Goal: Transaction & Acquisition: Purchase product/service

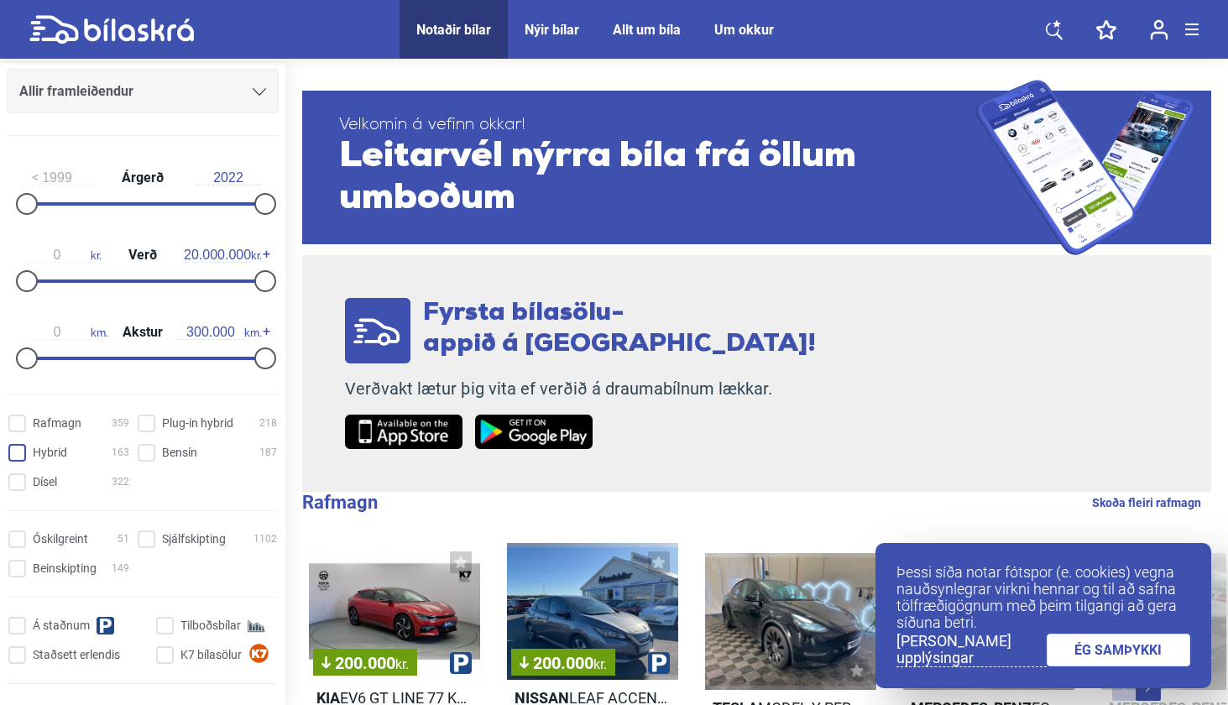
scroll to position [234, 0]
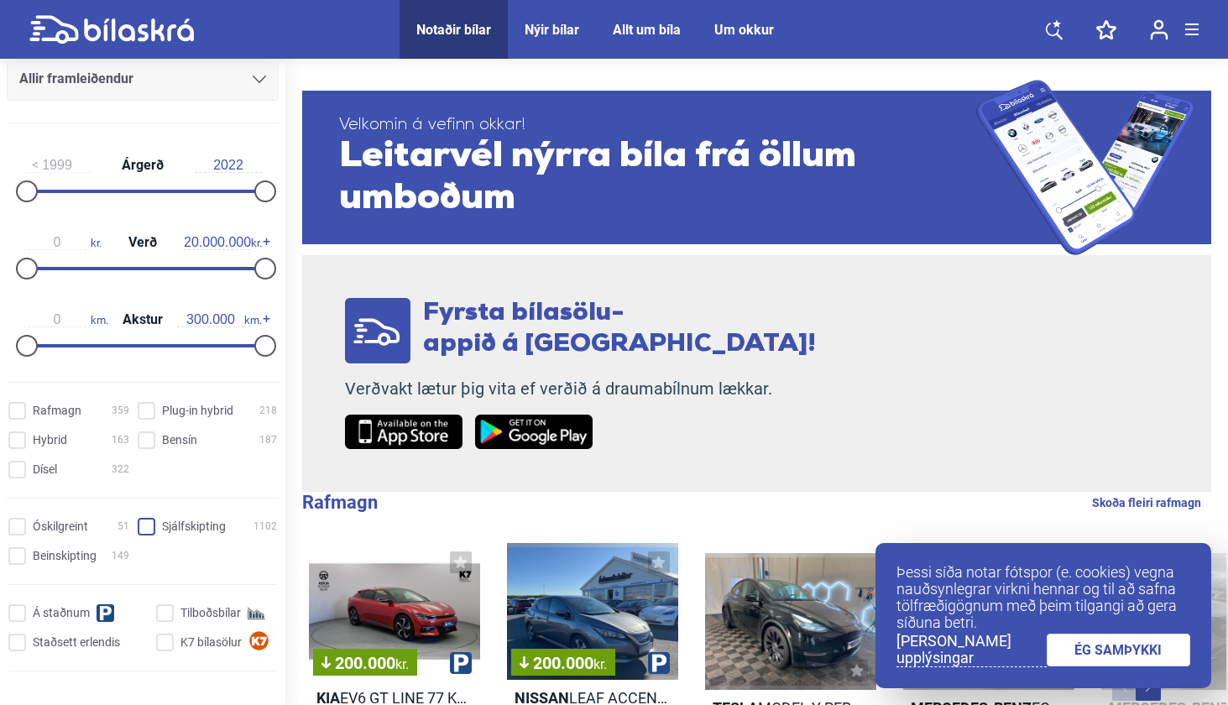
click at [153, 527] on input "Sjálfskipting 1102" at bounding box center [209, 528] width 139 height 18
checkbox input "true"
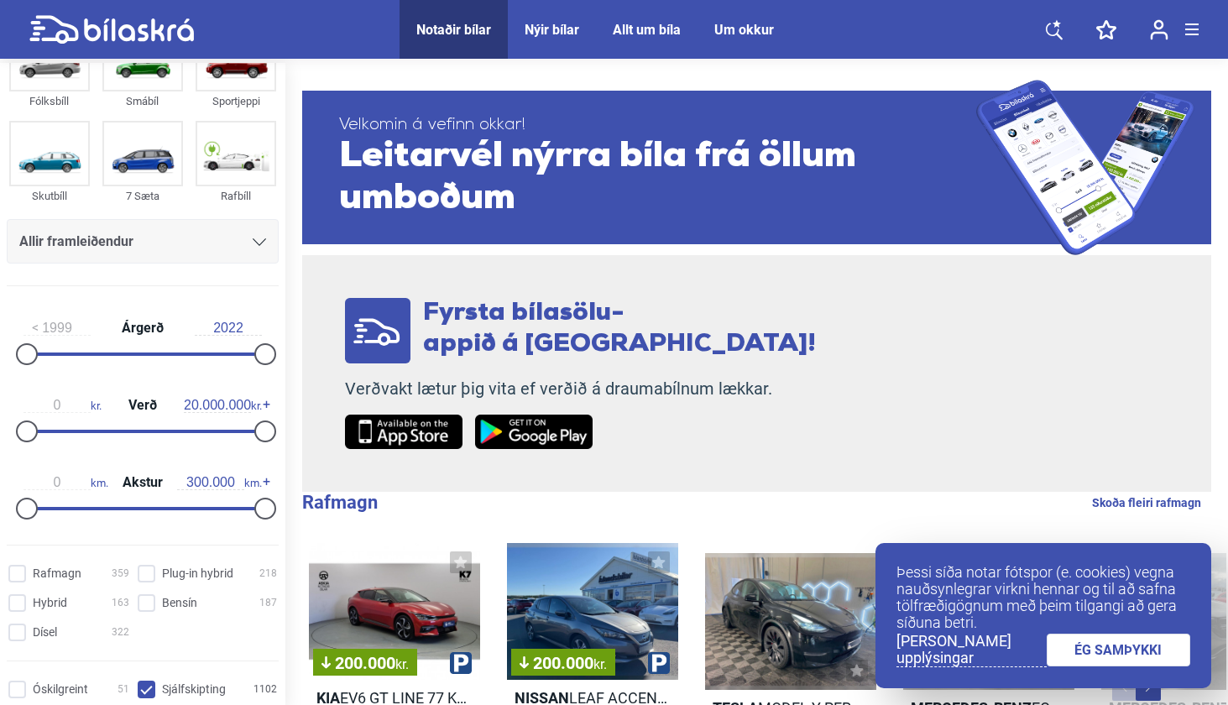
scroll to position [71, 0]
drag, startPoint x: 53, startPoint y: 351, endPoint x: 67, endPoint y: 354, distance: 14.5
click at [67, 354] on div "1999 Árgerð 2022" at bounding box center [143, 338] width 272 height 77
drag, startPoint x: 258, startPoint y: 437, endPoint x: 35, endPoint y: 444, distance: 222.6
click at [35, 444] on div "0 kr. Verð 900.000 kr." at bounding box center [143, 415] width 272 height 77
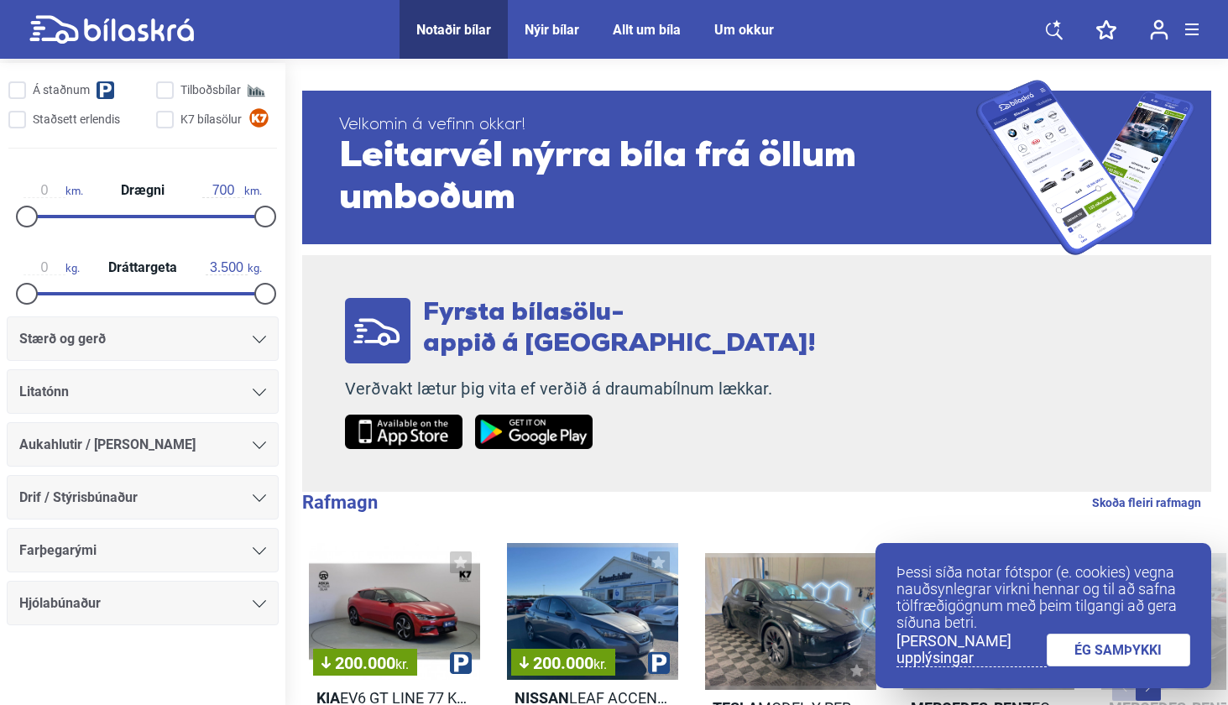
scroll to position [762, 0]
click at [1123, 648] on link "ÉG SAMÞYKKI" at bounding box center [1119, 650] width 144 height 33
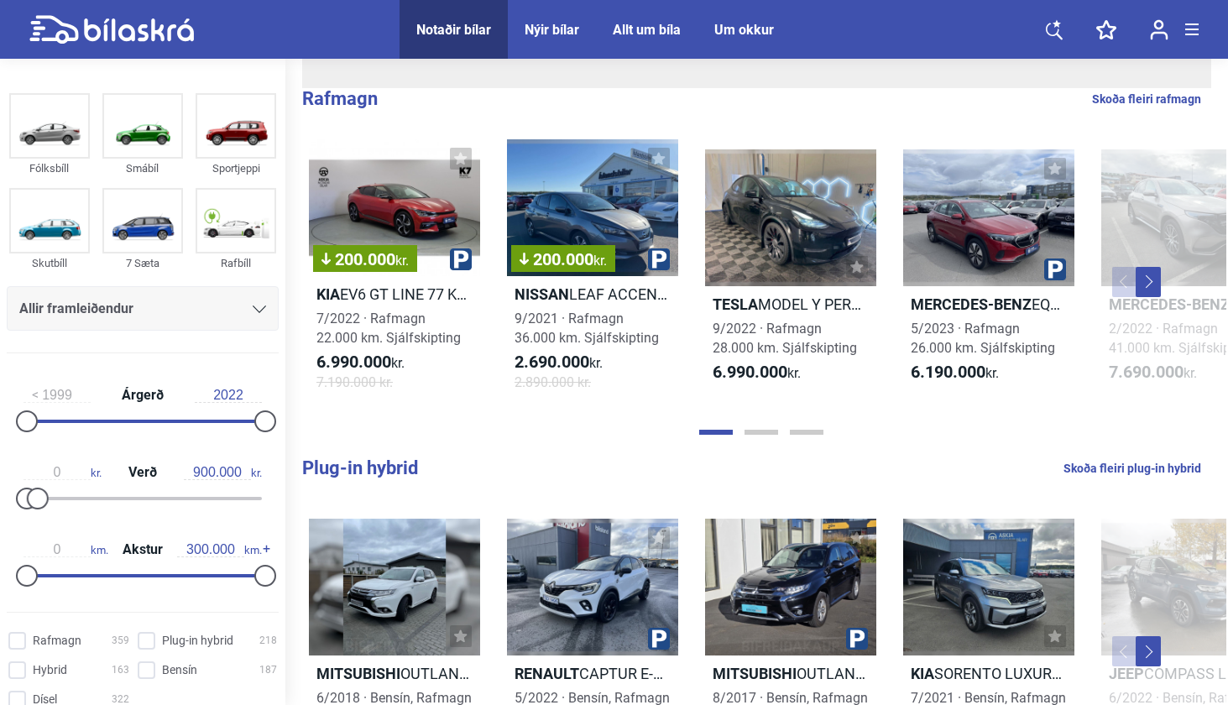
scroll to position [0, 0]
click at [106, 318] on span "Allir framleiðendur" at bounding box center [76, 309] width 114 height 24
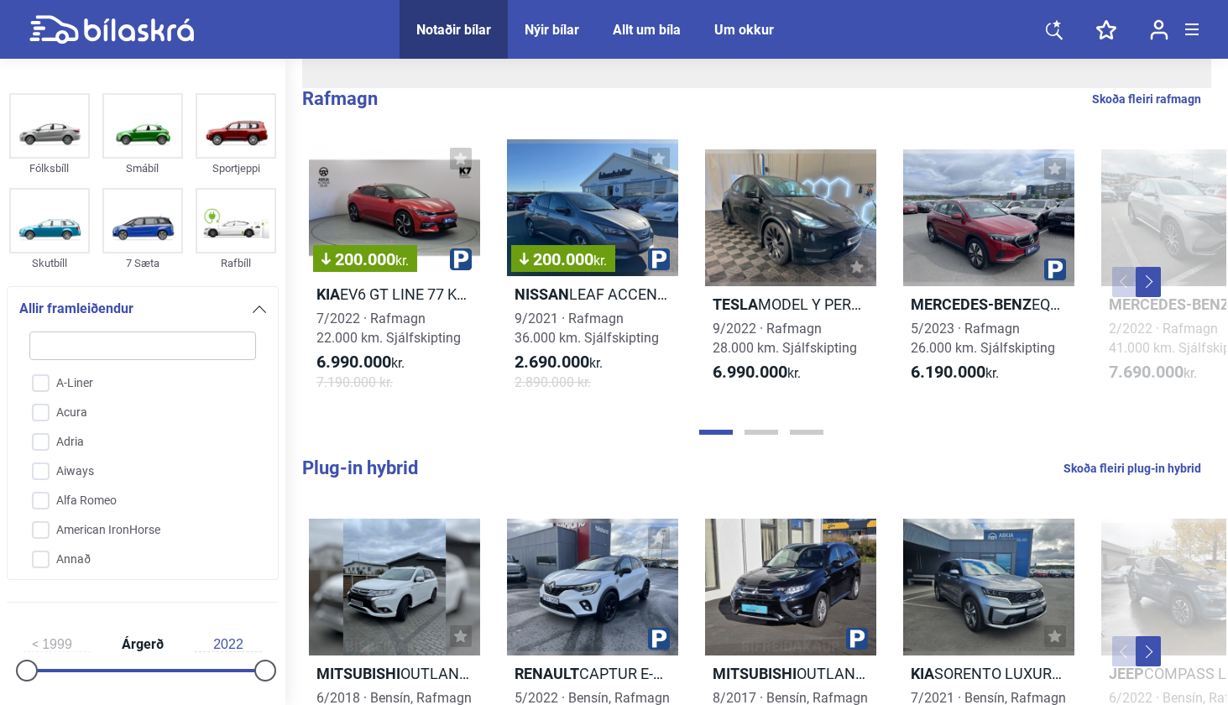
click at [108, 312] on span "Allir framleiðendur" at bounding box center [76, 309] width 114 height 24
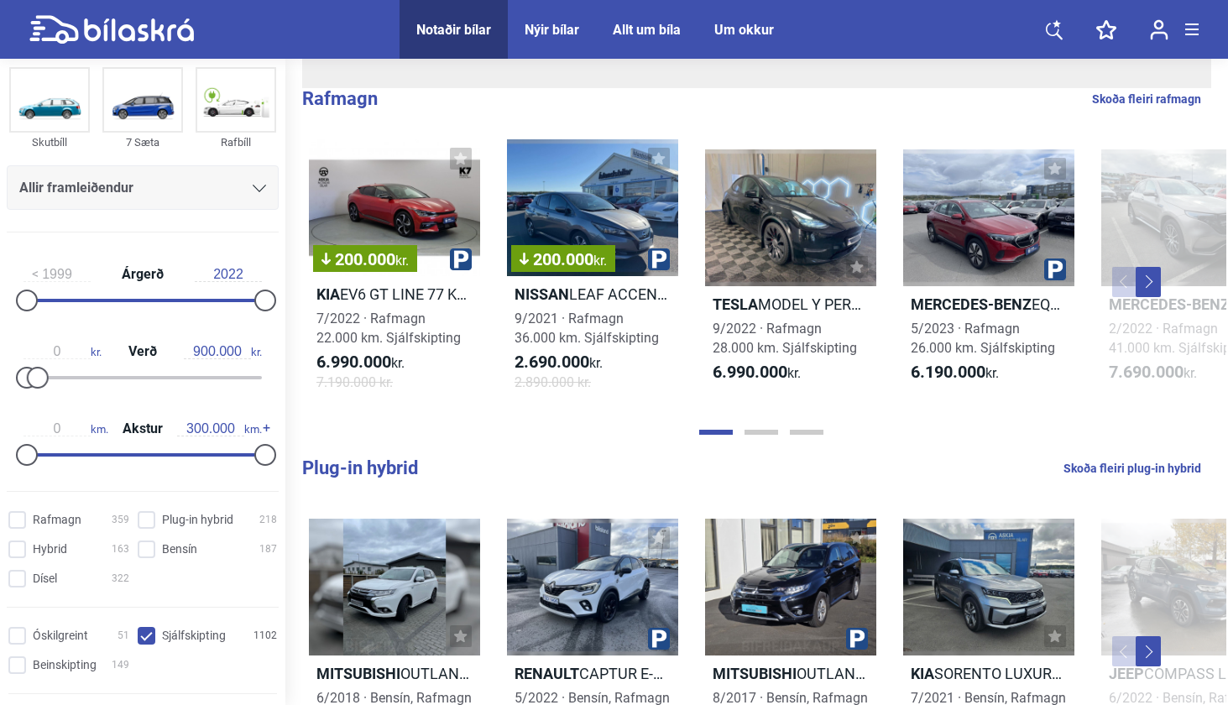
scroll to position [138, 0]
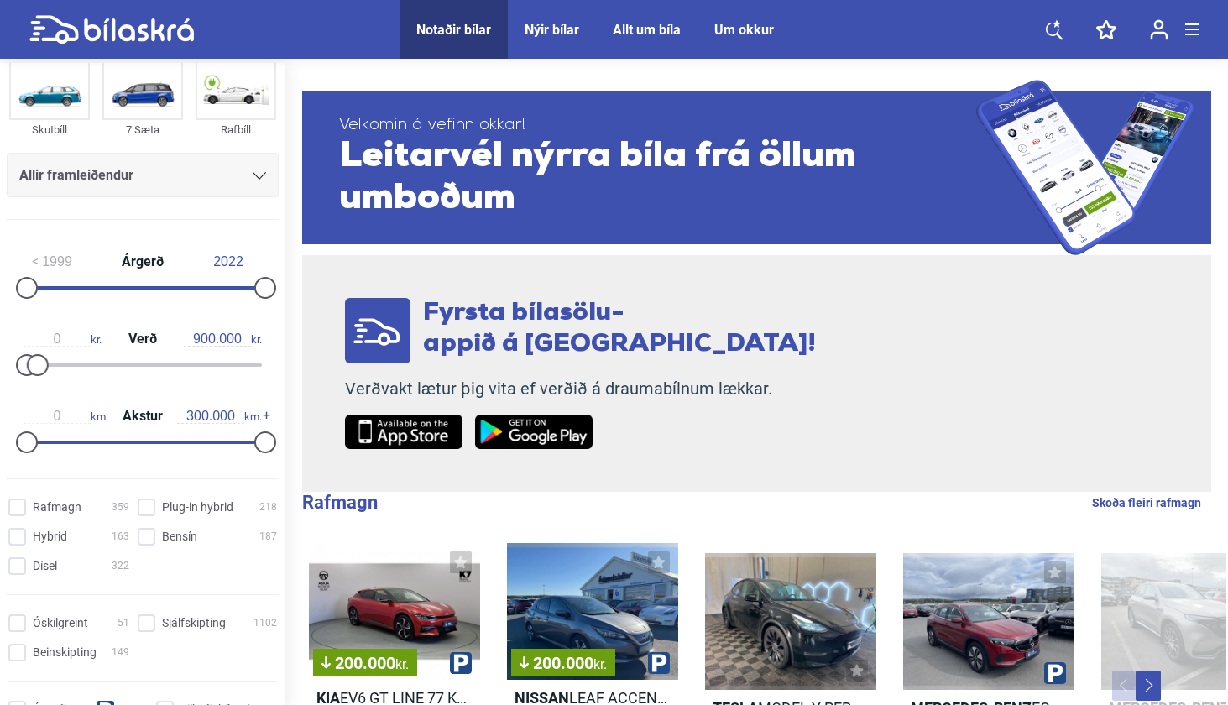
type input "20.000.000"
checkbox input "false"
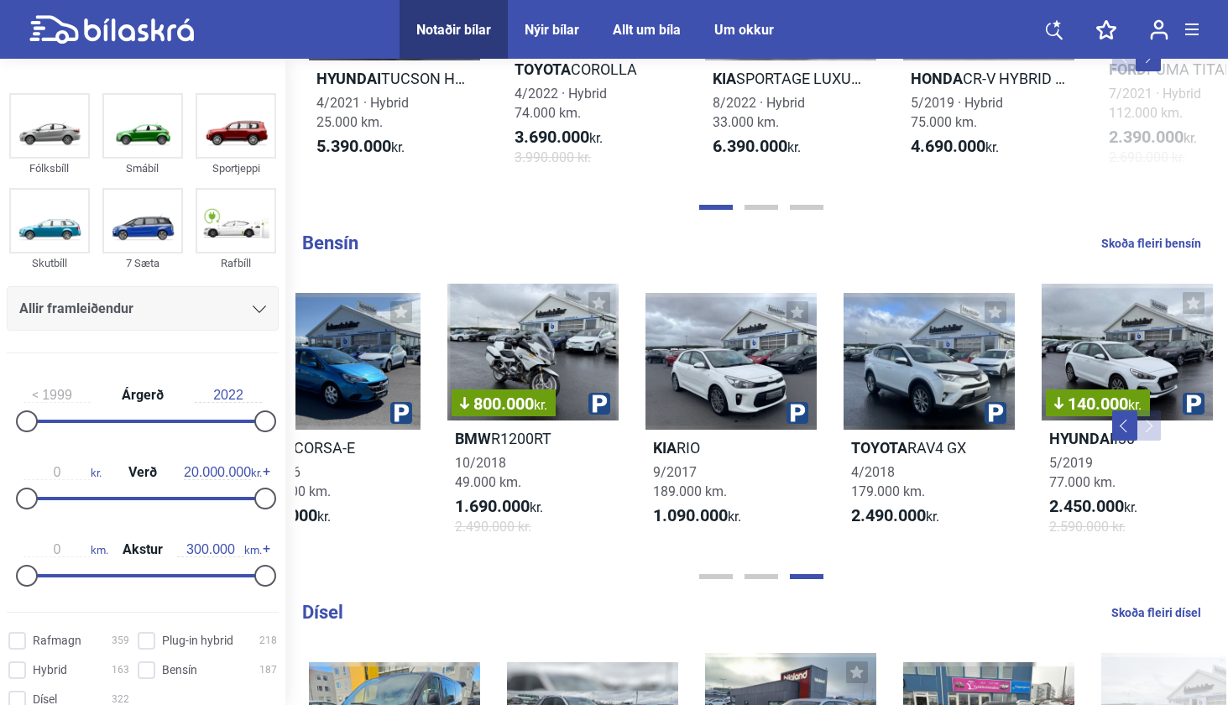
scroll to position [1370, 0]
click at [1170, 236] on link "Skoða fleiri bensín" at bounding box center [1152, 243] width 100 height 22
checkbox input "true"
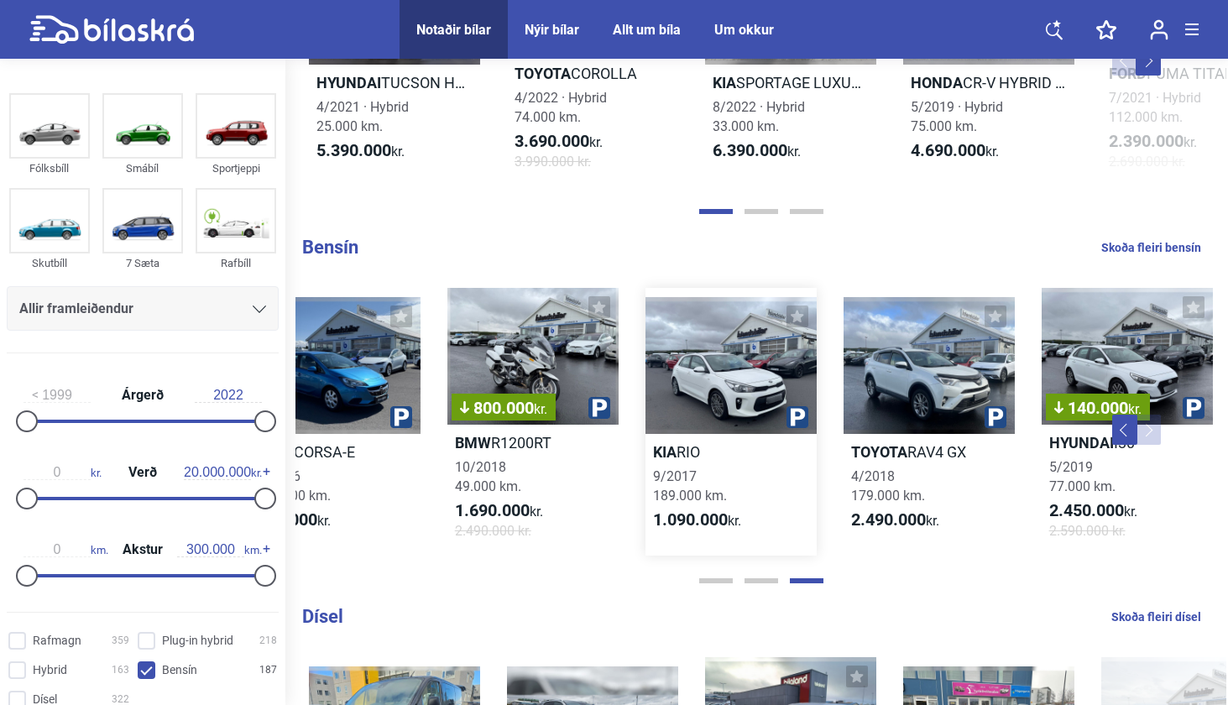
scroll to position [1354, 0]
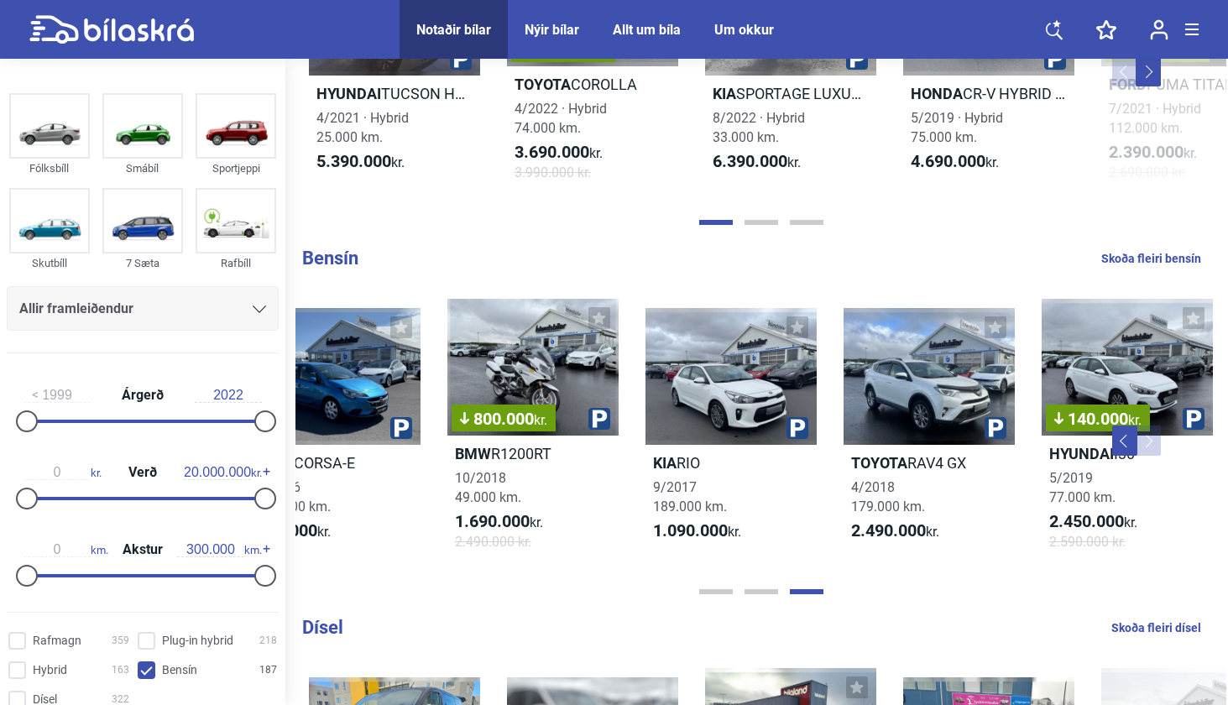
click at [1133, 257] on link "Skoða fleiri bensín" at bounding box center [1152, 259] width 100 height 22
